Goal: Task Accomplishment & Management: Manage account settings

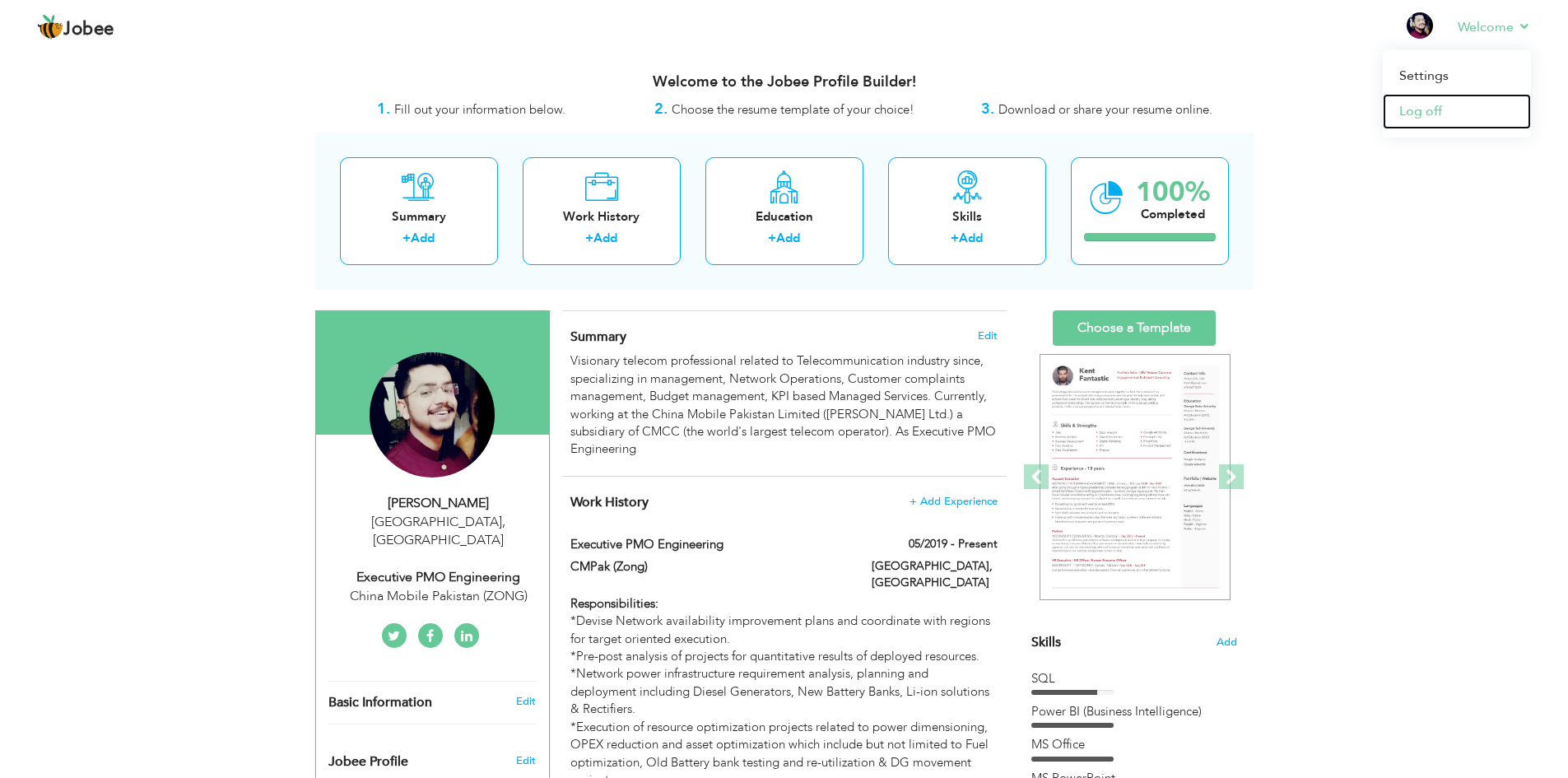
click at [1431, 118] on link "Log off" at bounding box center [1457, 111] width 148 height 35
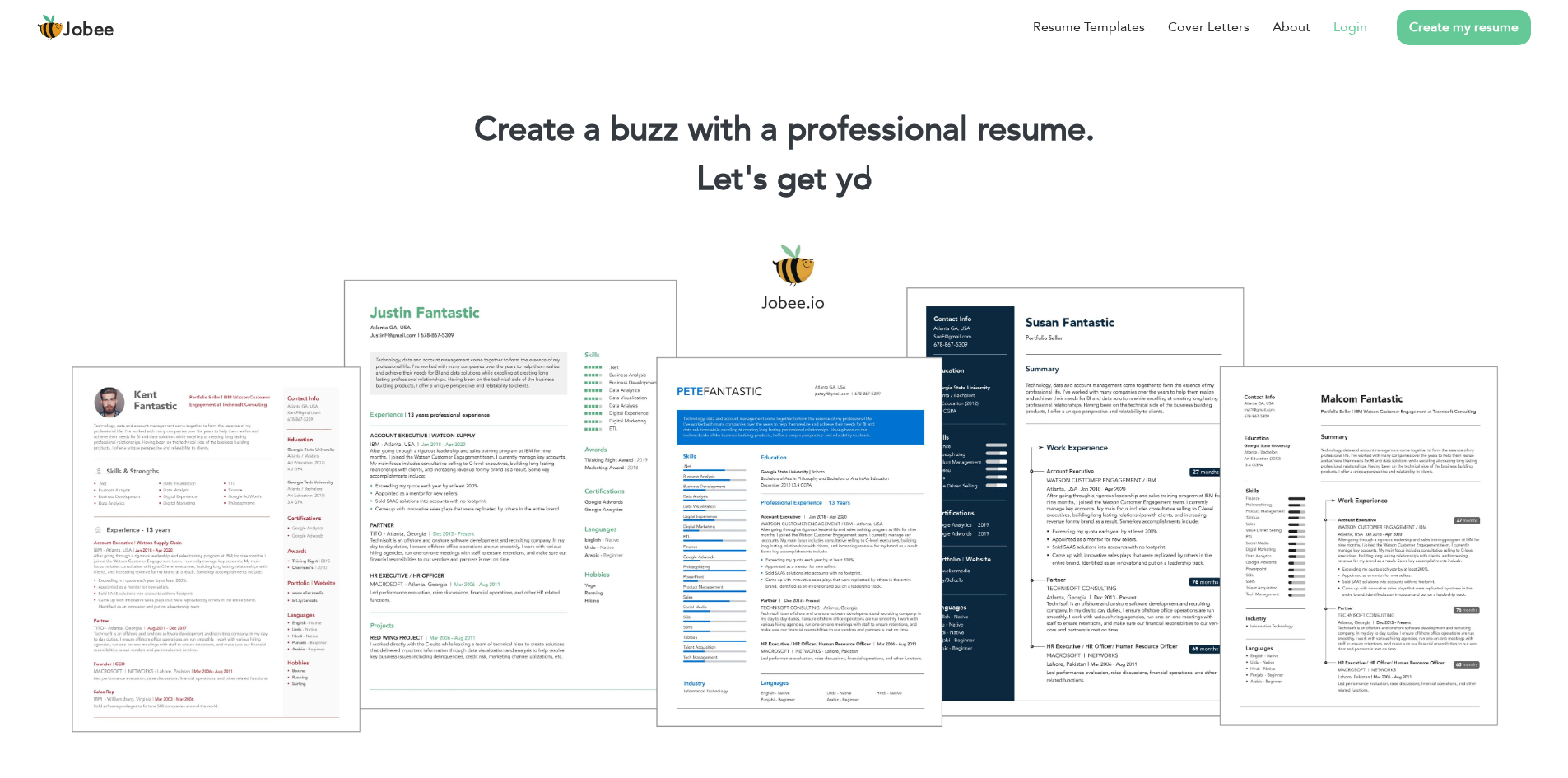
click at [1348, 24] on link "Login" at bounding box center [1351, 27] width 34 height 20
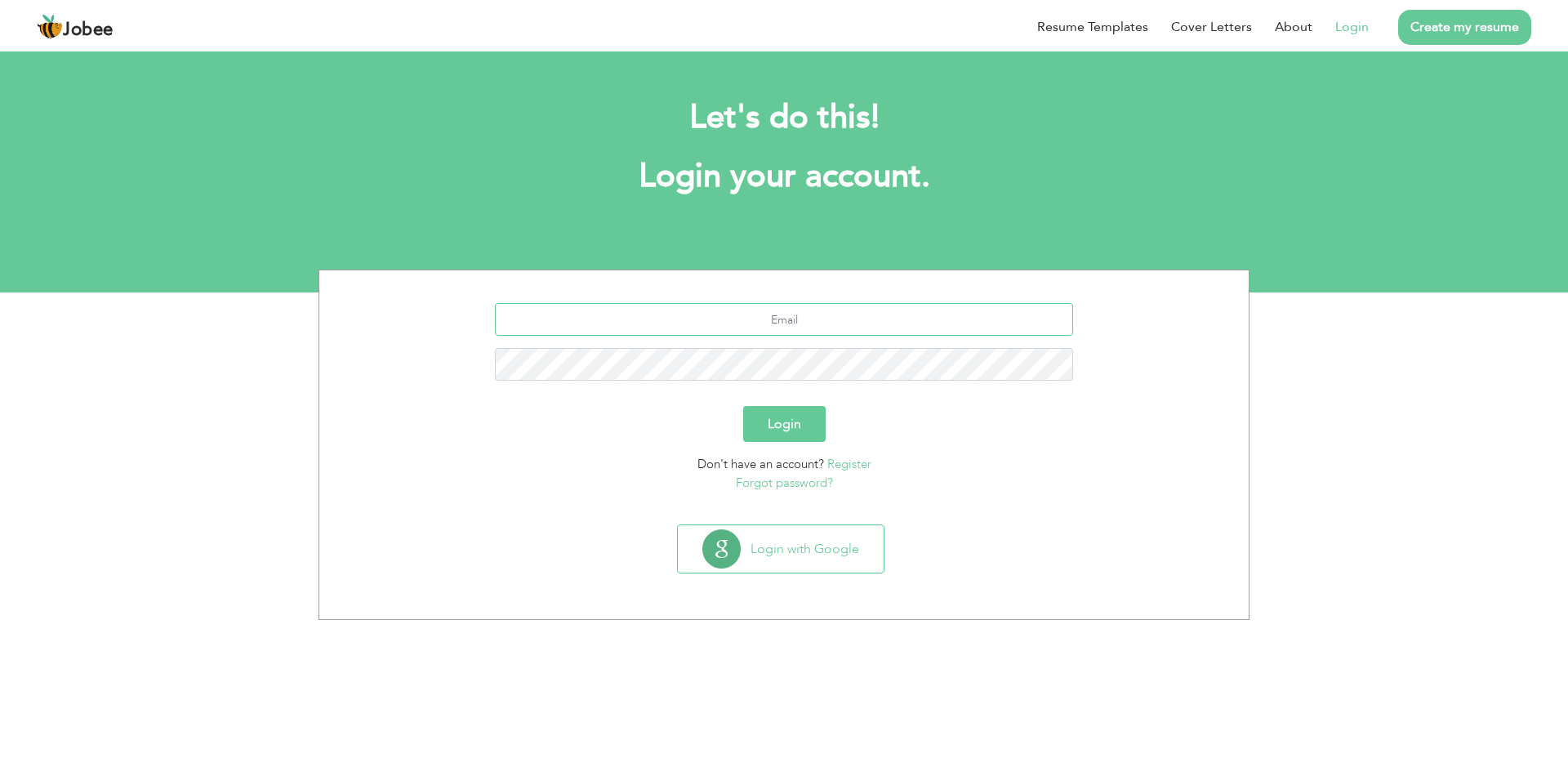
click at [841, 317] on input "text" at bounding box center [784, 319] width 579 height 33
click at [885, 319] on input "[EMAIL_ADDRESS][DOMAIN_NAME]" at bounding box center [784, 319] width 579 height 33
type input "[EMAIL_ADDRESS][DOMAIN_NAME]"
click at [792, 428] on button "Login" at bounding box center [784, 424] width 83 height 36
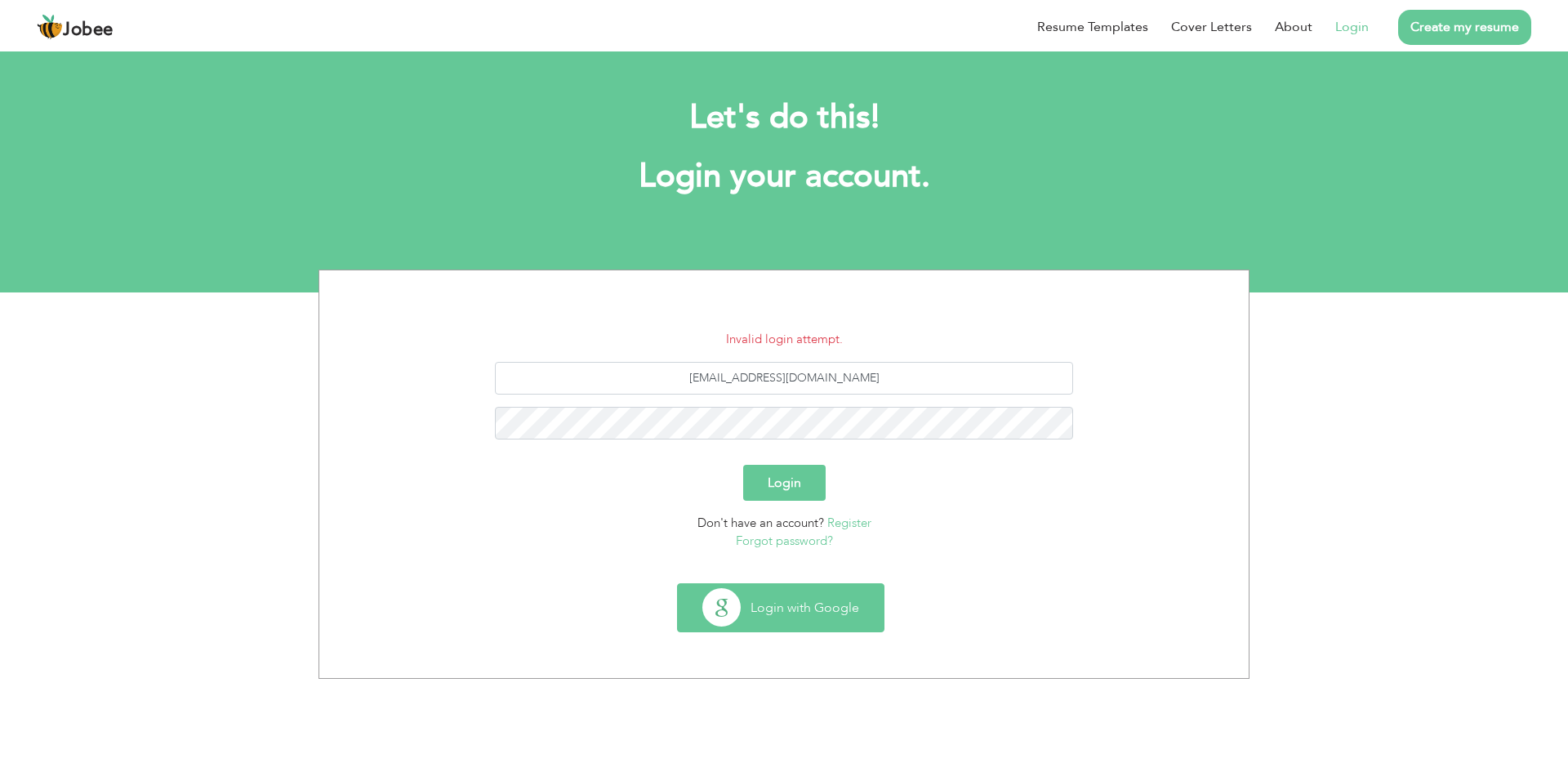
click at [783, 614] on button "Login with Google" at bounding box center [780, 607] width 206 height 47
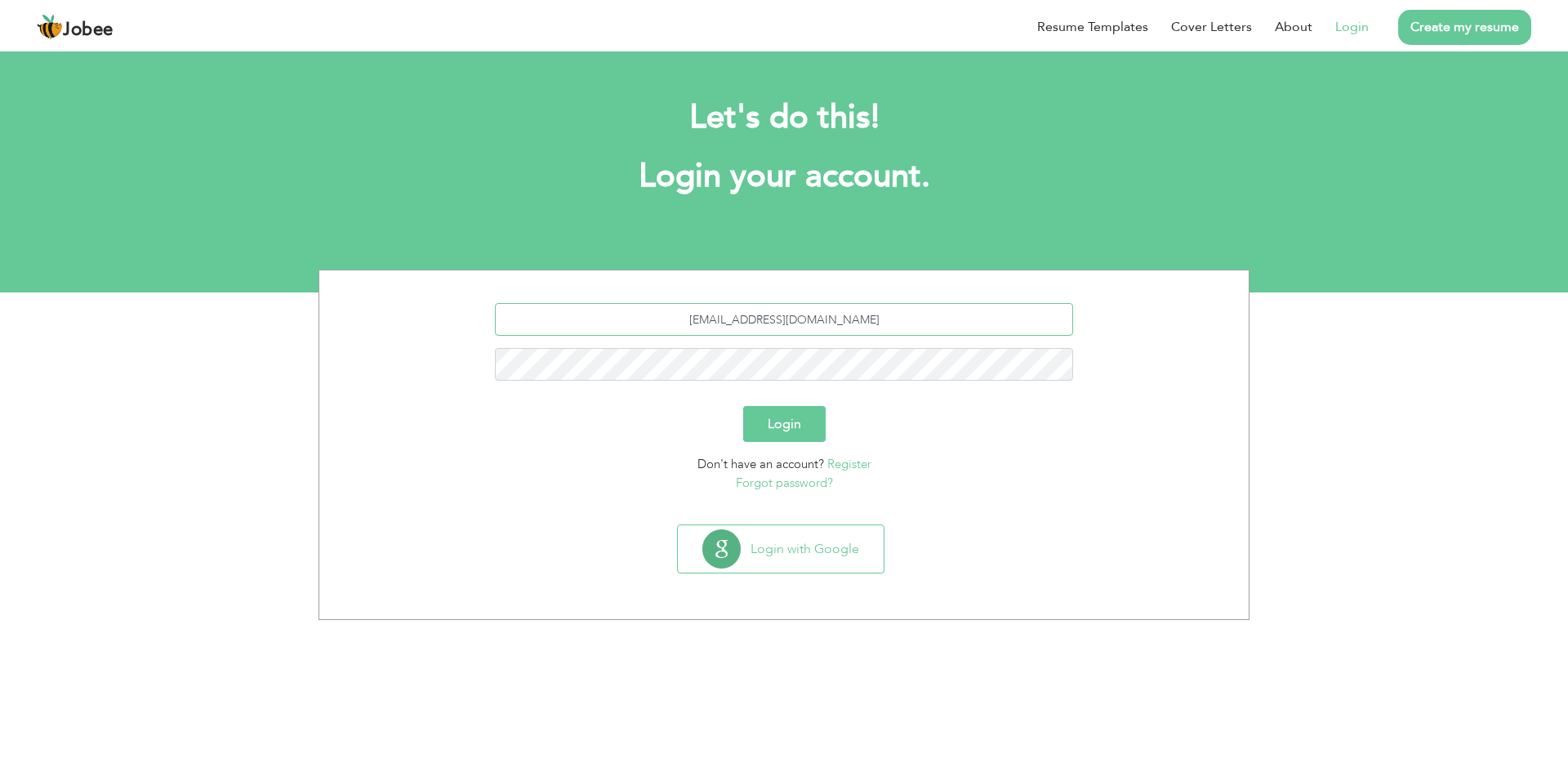
click at [745, 322] on input "[EMAIL_ADDRESS][DOMAIN_NAME]" at bounding box center [784, 319] width 579 height 33
click at [780, 433] on button "Login" at bounding box center [784, 424] width 83 height 36
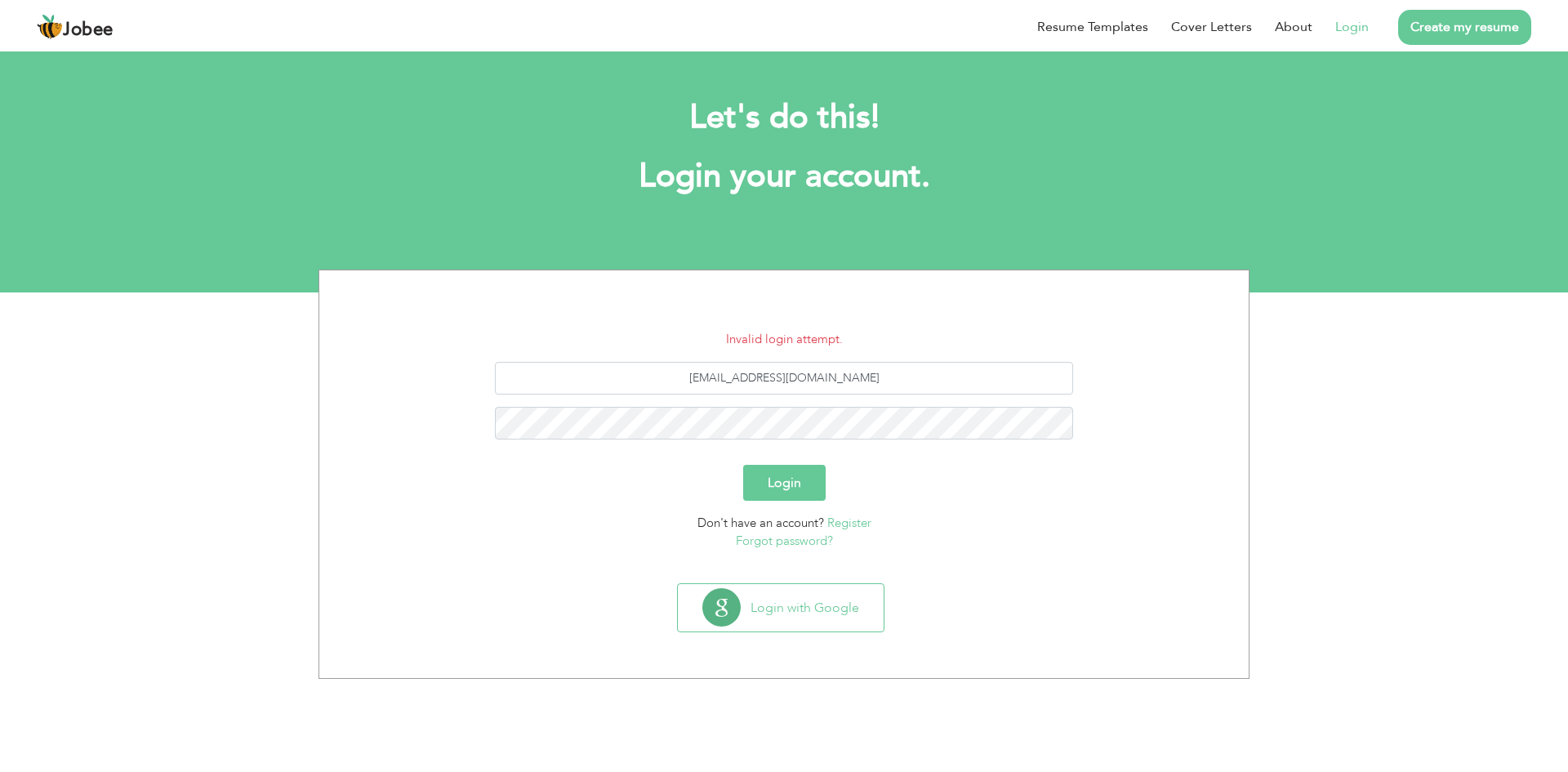
click at [787, 475] on button "Login" at bounding box center [784, 482] width 83 height 36
click at [799, 541] on link "Forgot password?" at bounding box center [784, 540] width 97 height 16
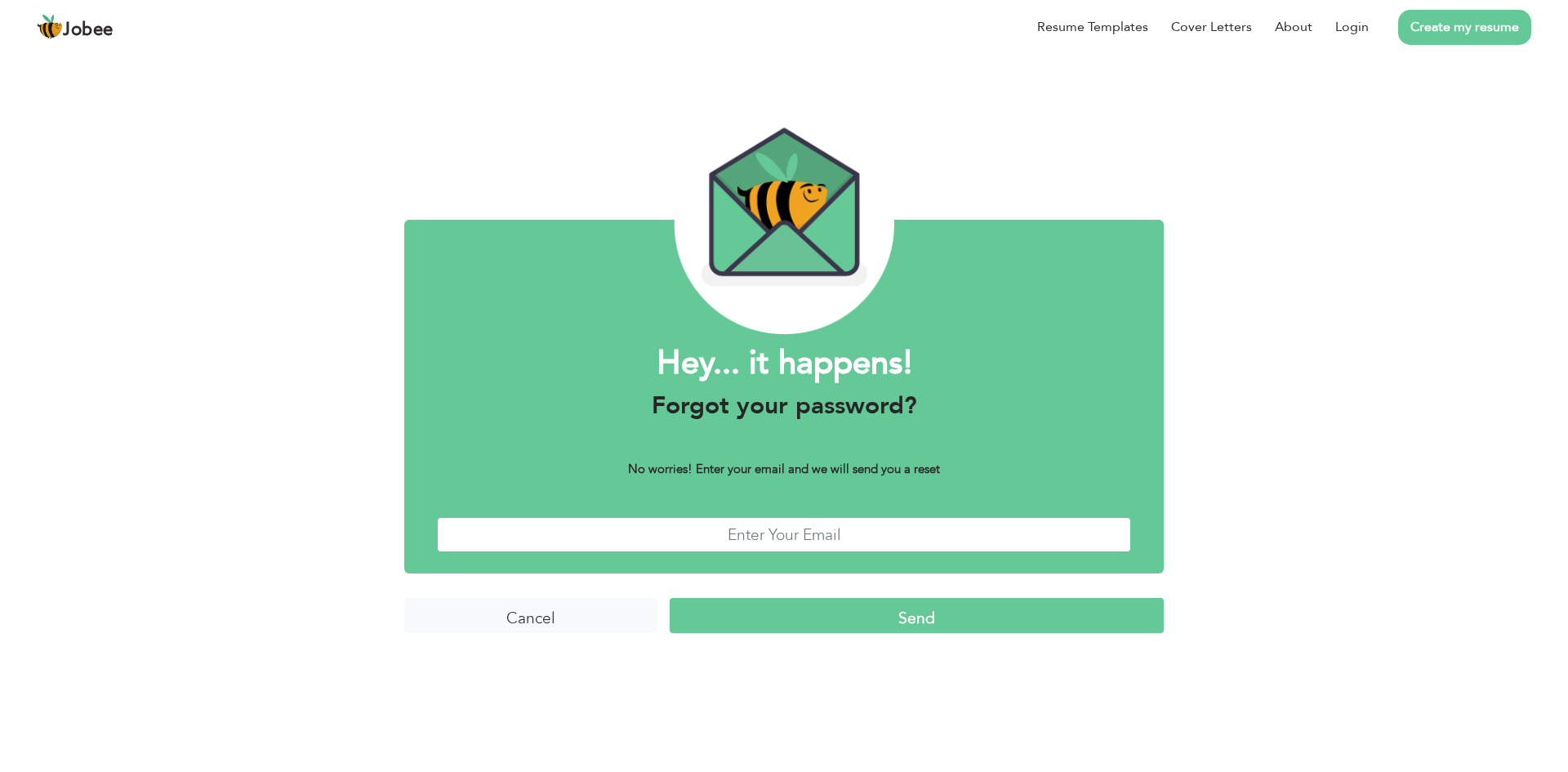
click at [774, 526] on input "text" at bounding box center [784, 534] width 694 height 35
type input "[EMAIL_ADDRESS][DOMAIN_NAME]"
click at [877, 617] on input "Send" at bounding box center [916, 615] width 494 height 35
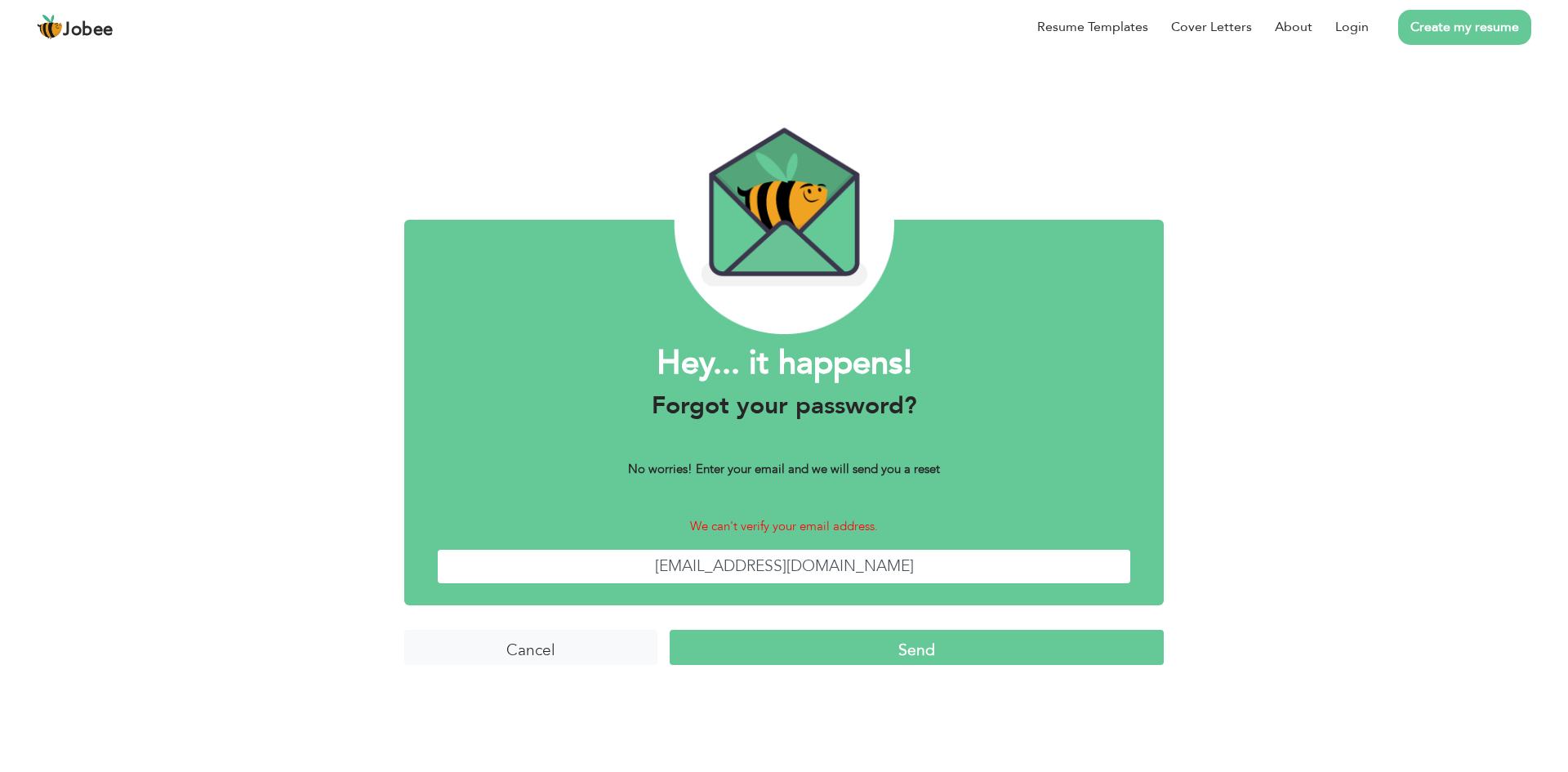
click at [959, 564] on input "[EMAIL_ADDRESS][DOMAIN_NAME]" at bounding box center [784, 566] width 694 height 35
type input "[EMAIL_ADDRESS][DOMAIN_NAME]"
click at [744, 574] on input "[EMAIL_ADDRESS][DOMAIN_NAME]" at bounding box center [784, 566] width 694 height 35
click at [729, 567] on input "[EMAIL_ADDRESS][DOMAIN_NAME]" at bounding box center [784, 566] width 694 height 35
drag, startPoint x: 792, startPoint y: 566, endPoint x: 633, endPoint y: 556, distance: 159.3
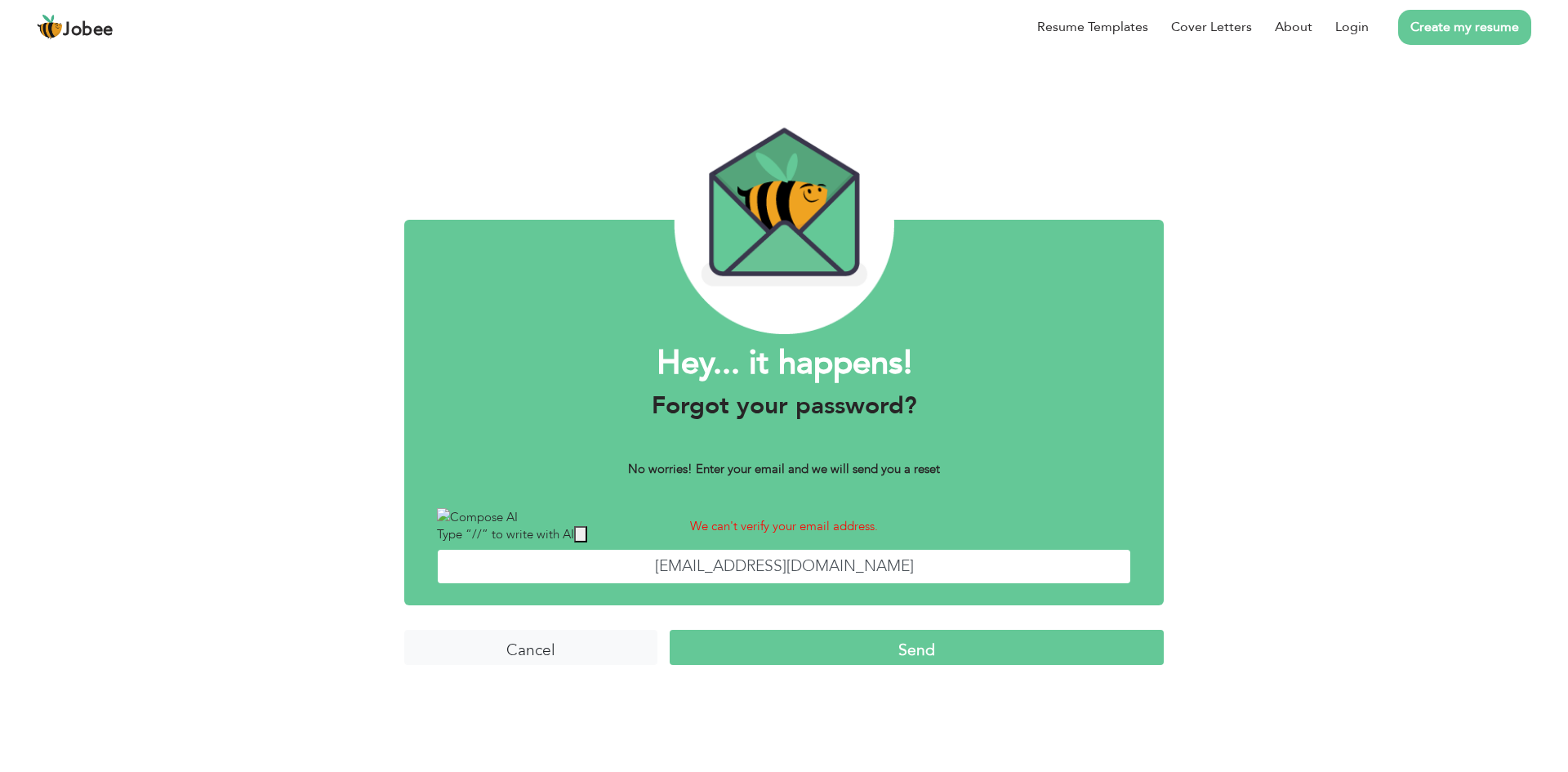
click at [633, 556] on input "[EMAIL_ADDRESS][DOMAIN_NAME]" at bounding box center [784, 566] width 694 height 35
drag, startPoint x: 899, startPoint y: 565, endPoint x: 584, endPoint y: 536, distance: 316.3
click at [584, 536] on div "Hey... it happens! Forgot your password? No worries! Enter your email and we wi…" at bounding box center [784, 413] width 760 height 386
click at [927, 562] on input "[EMAIL_ADDRESS][DOMAIN_NAME]" at bounding box center [784, 566] width 694 height 35
click at [907, 642] on input "Send" at bounding box center [916, 647] width 494 height 35
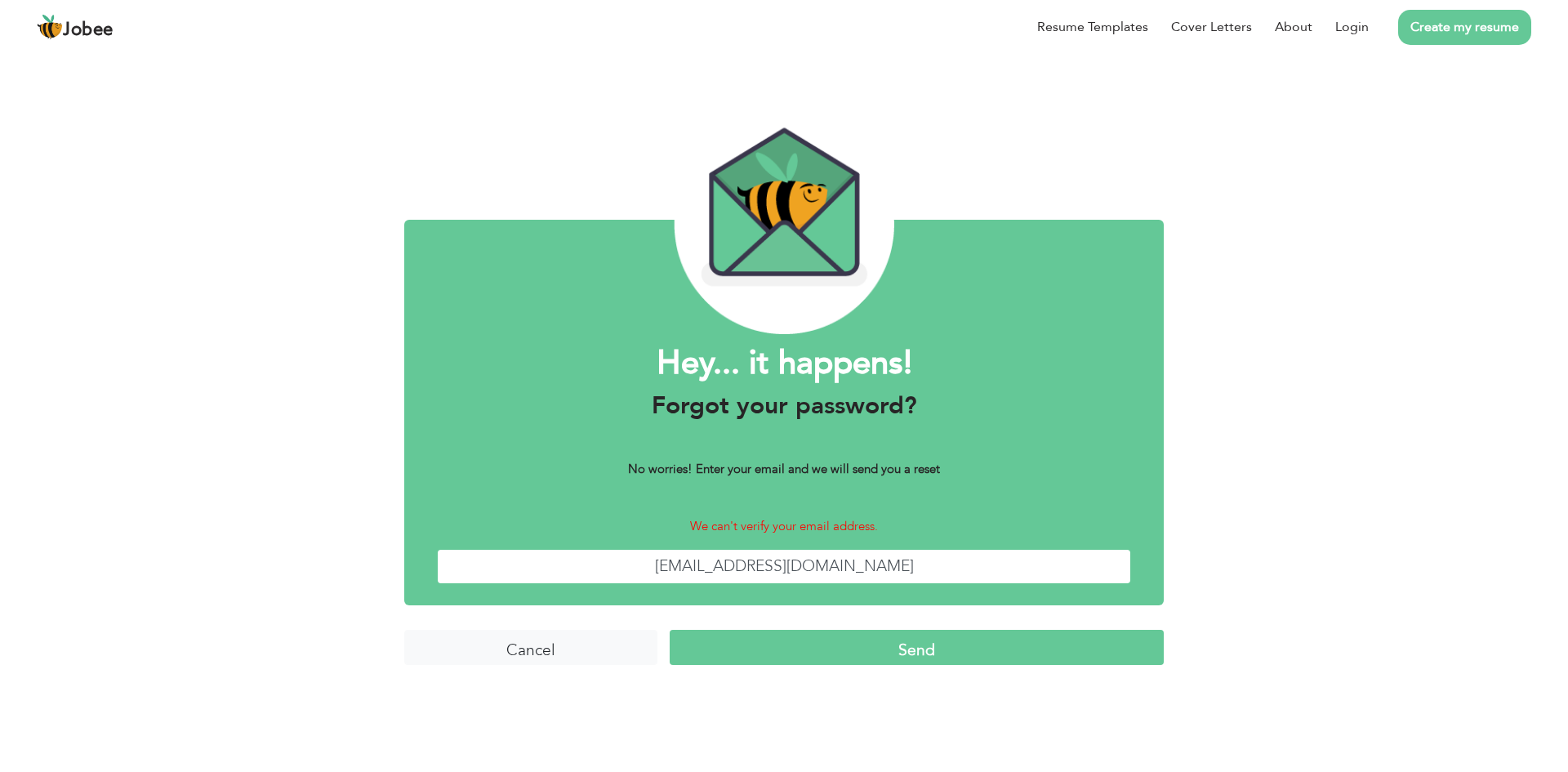
click at [919, 568] on input "hafizatayyaba.ta@gmail.com" at bounding box center [784, 566] width 694 height 35
click at [670, 471] on b "No worries! Enter your email and we will send you a reset" at bounding box center [784, 468] width 312 height 16
click at [928, 658] on input "Send" at bounding box center [916, 647] width 494 height 35
click at [891, 566] on input "[EMAIL_ADDRESS][DOMAIN_NAME]" at bounding box center [784, 566] width 694 height 35
type input "[EMAIL_ADDRESS][DOMAIN_NAME]"
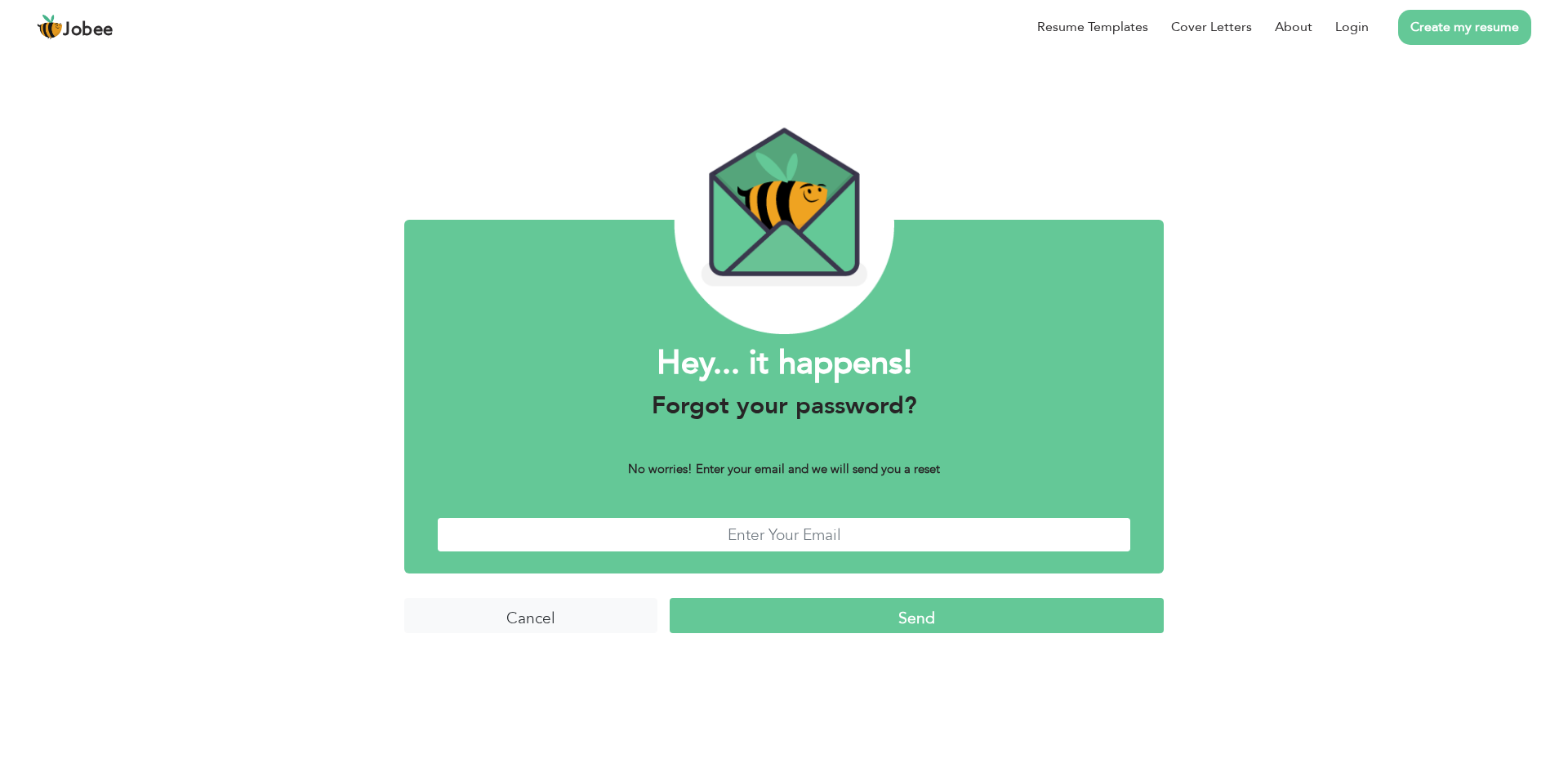
click at [904, 543] on input "text" at bounding box center [784, 534] width 694 height 35
type input "[EMAIL_ADDRESS][DOMAIN_NAME]"
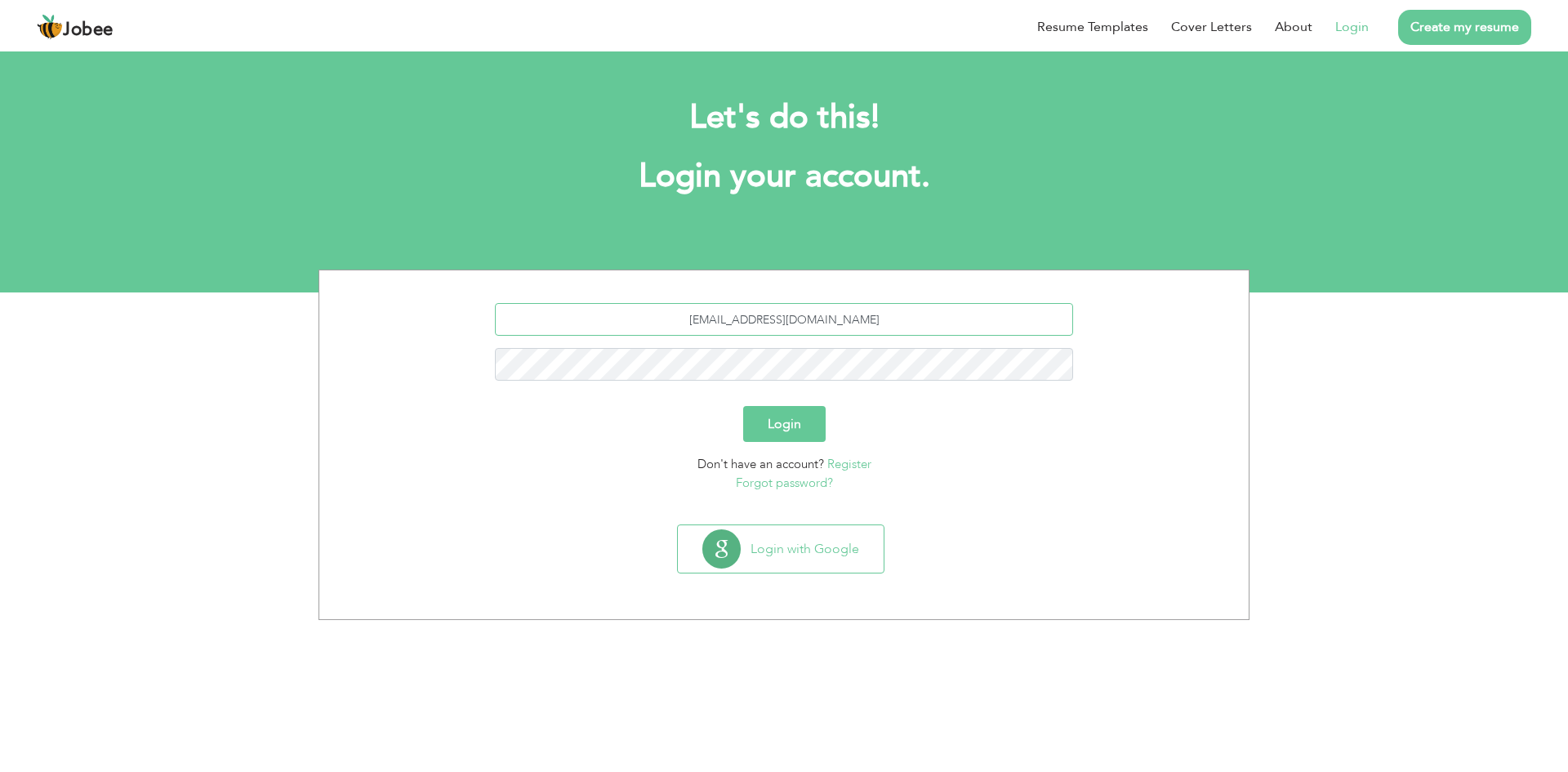
click at [888, 318] on input "[EMAIL_ADDRESS][DOMAIN_NAME]" at bounding box center [784, 319] width 579 height 33
type input "hafizatayyaba.ta@gmail.com.pk"
click at [784, 431] on button "Login" at bounding box center [784, 424] width 83 height 36
